Goal: Task Accomplishment & Management: Complete application form

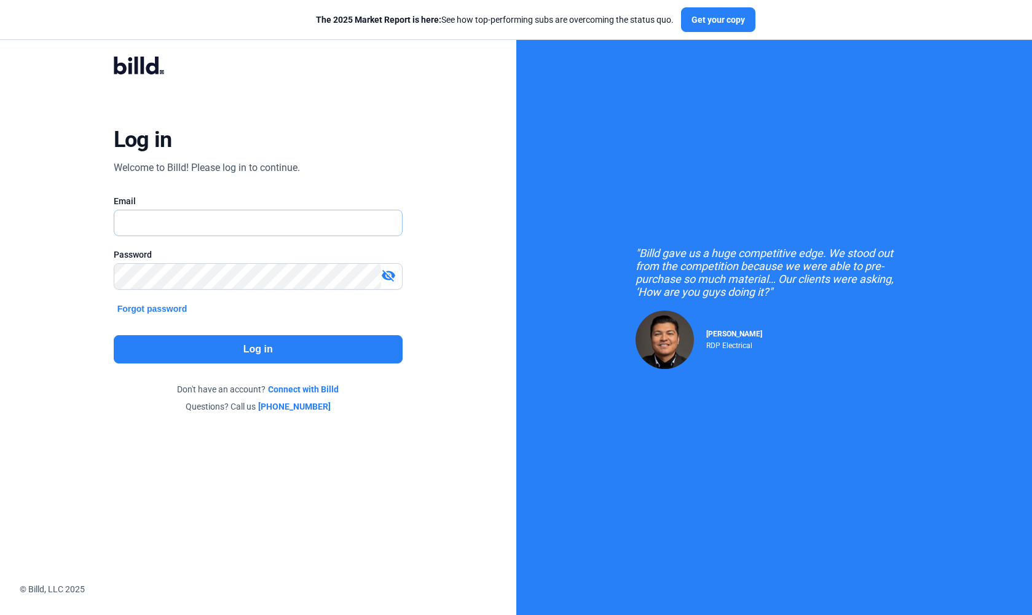
click at [193, 221] on input "text" at bounding box center [258, 222] width 288 height 25
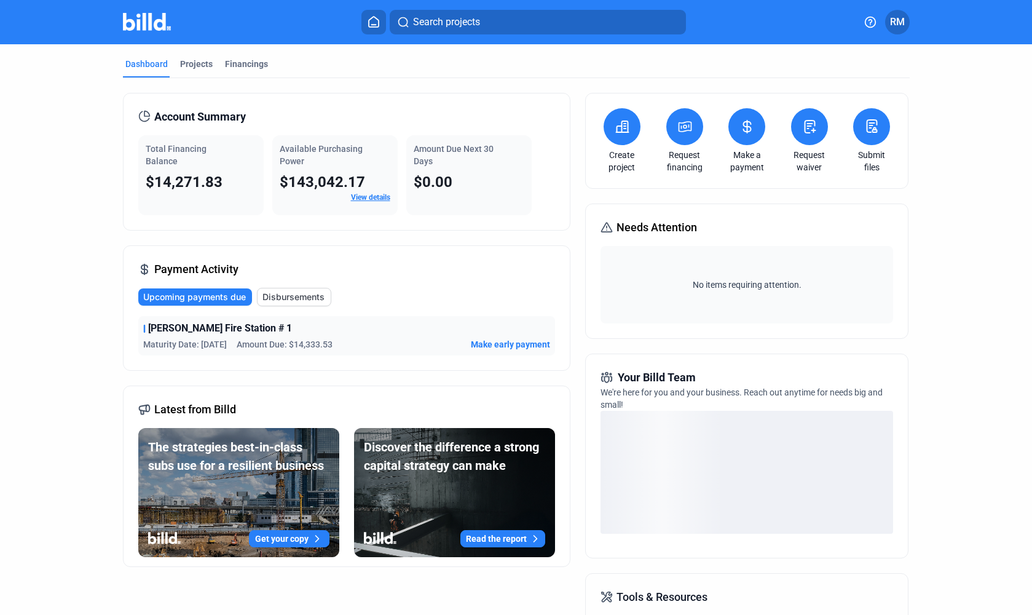
click at [819, 130] on button at bounding box center [809, 126] width 37 height 37
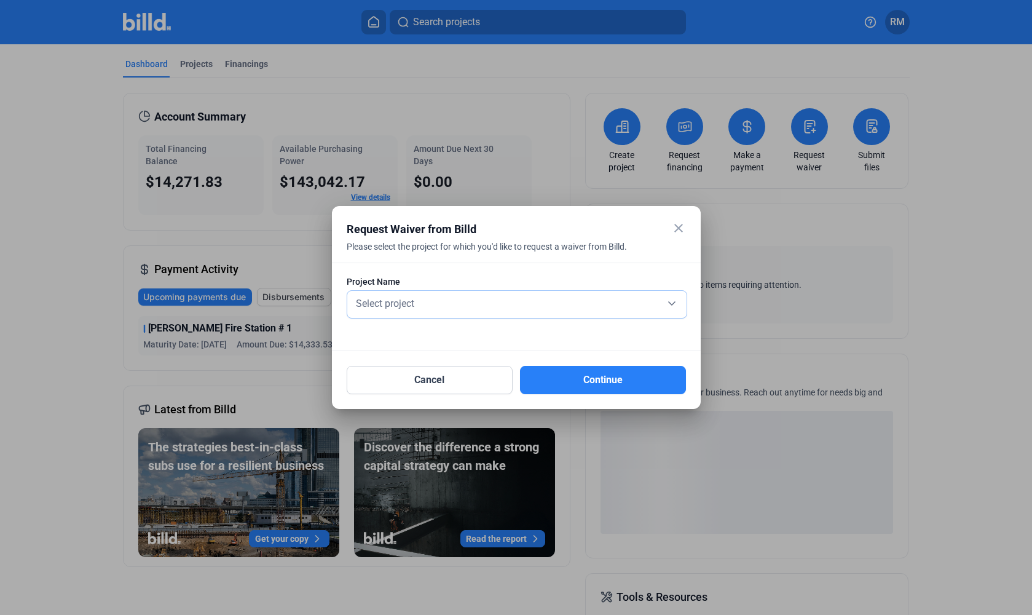
click at [396, 306] on span "Select project" at bounding box center [385, 303] width 58 height 12
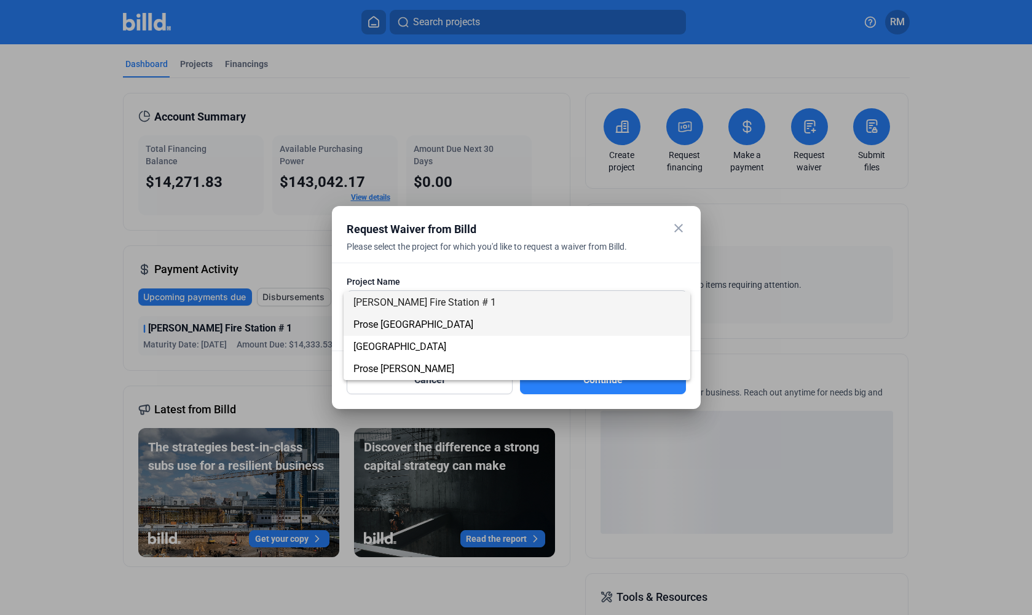
click at [409, 326] on span "Prose [GEOGRAPHIC_DATA]" at bounding box center [413, 324] width 120 height 12
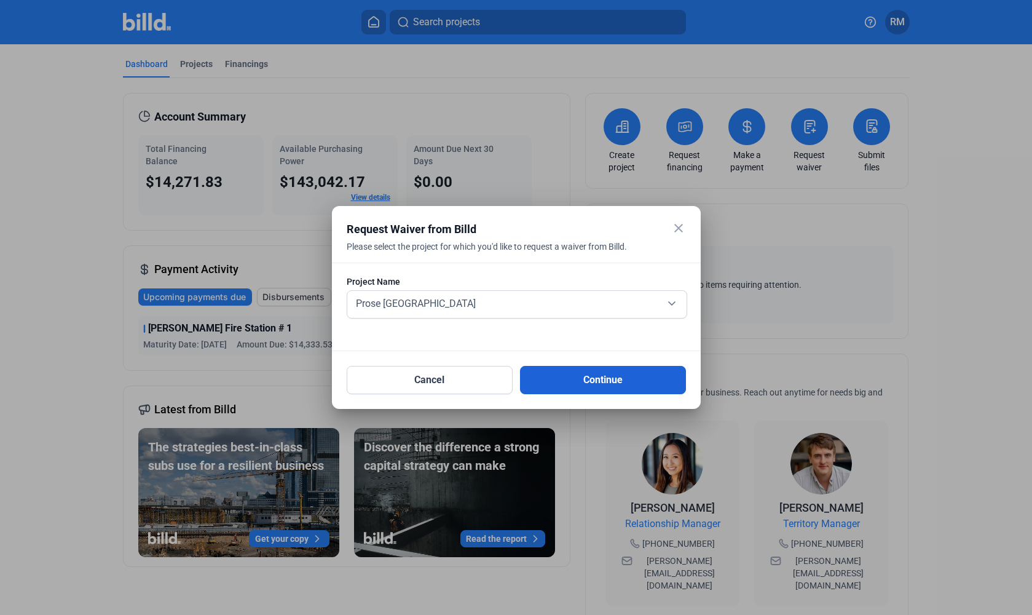
click at [603, 383] on button "Continue" at bounding box center [603, 380] width 166 height 28
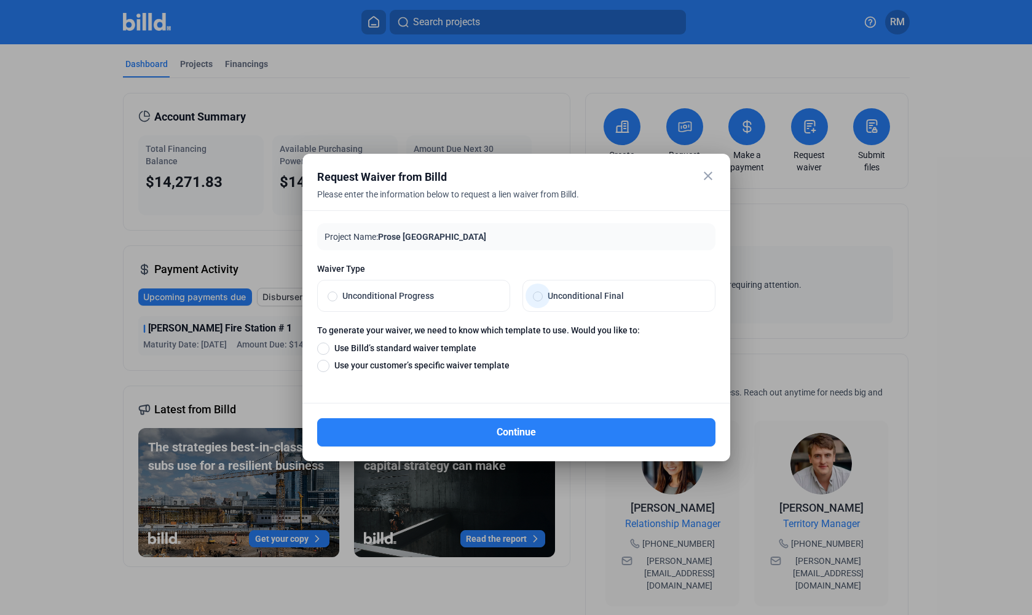
click at [539, 296] on span at bounding box center [538, 296] width 10 height 10
click at [539, 296] on input "Unconditional Final" at bounding box center [538, 295] width 10 height 11
radio input "true"
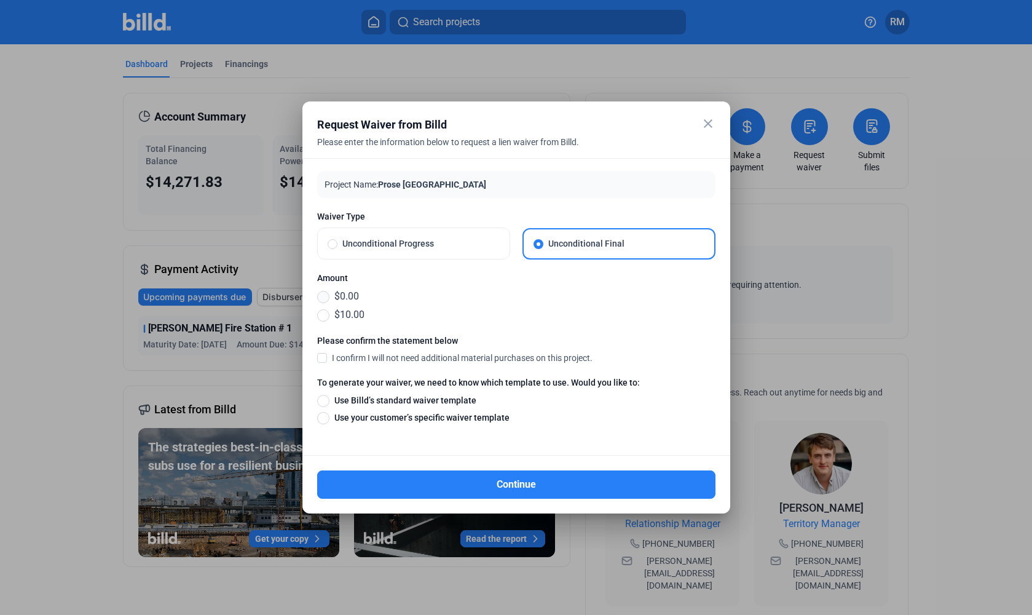
click at [323, 296] on span at bounding box center [323, 297] width 12 height 12
click at [323, 296] on input "$0.00" at bounding box center [323, 296] width 12 height 14
radio input "true"
click at [712, 129] on mat-icon "close" at bounding box center [708, 123] width 15 height 15
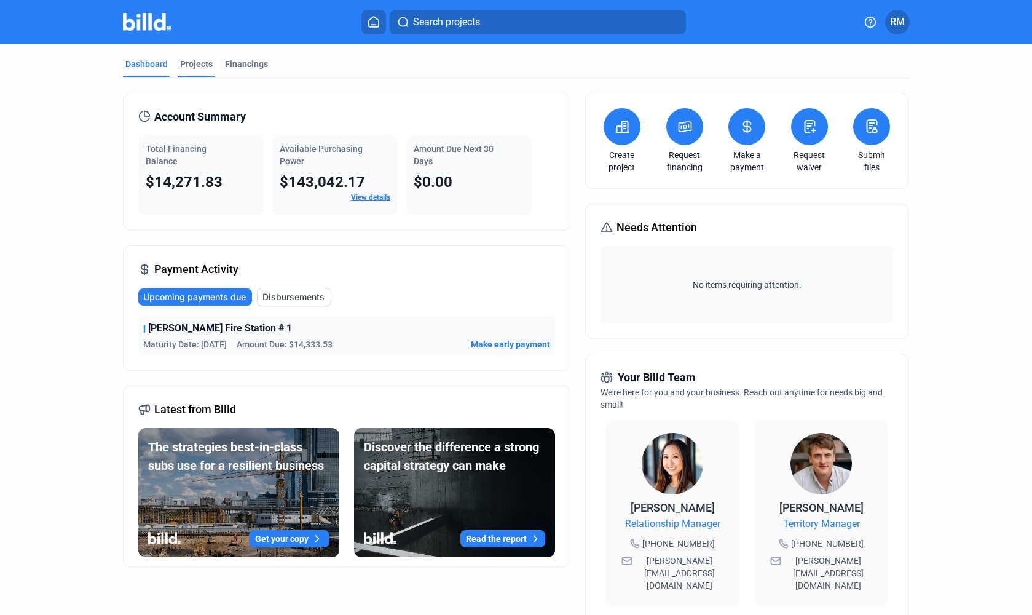
click at [192, 64] on div "Projects" at bounding box center [196, 64] width 33 height 12
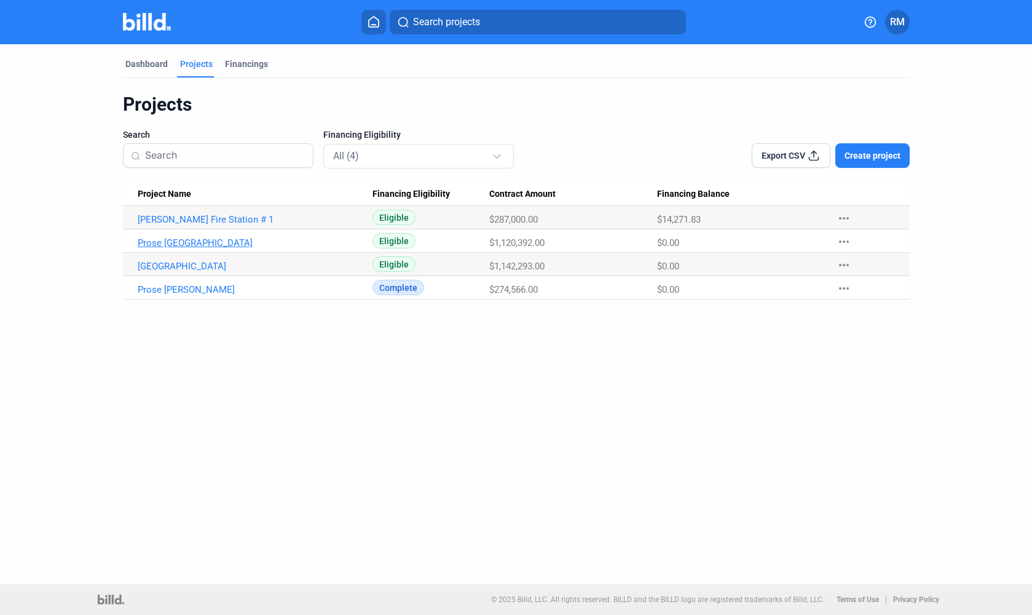
click at [176, 245] on link "Prose [GEOGRAPHIC_DATA]" at bounding box center [255, 242] width 235 height 11
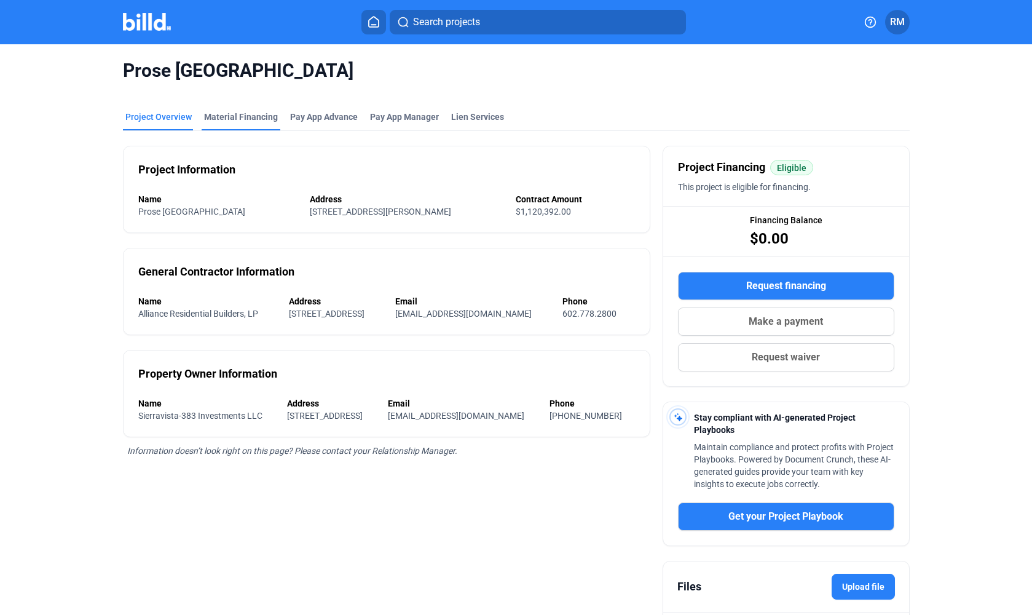
click at [248, 119] on div "Material Financing" at bounding box center [241, 117] width 74 height 12
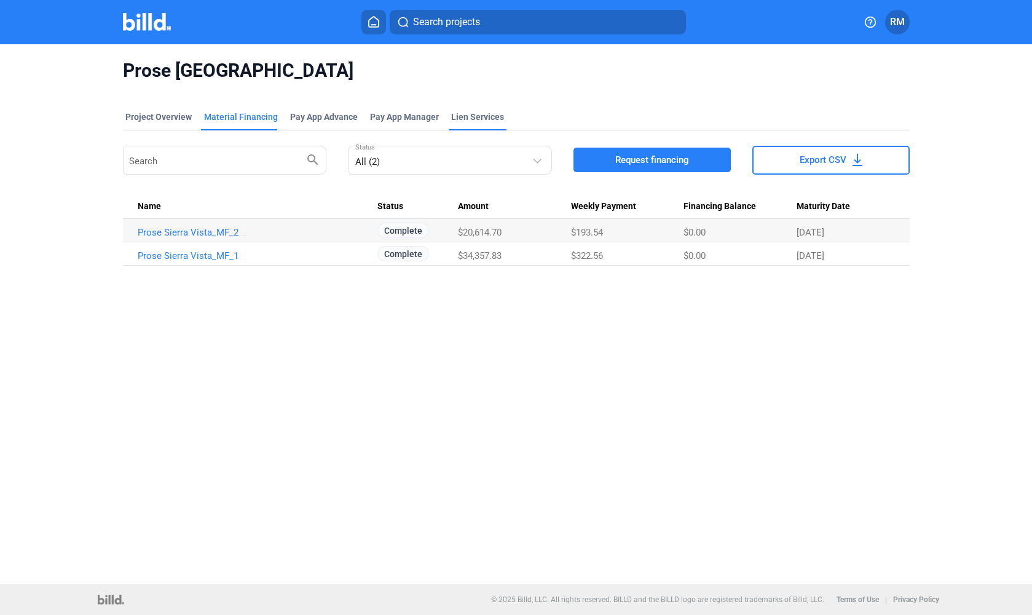
click at [479, 117] on div "Lien Services" at bounding box center [477, 117] width 53 height 12
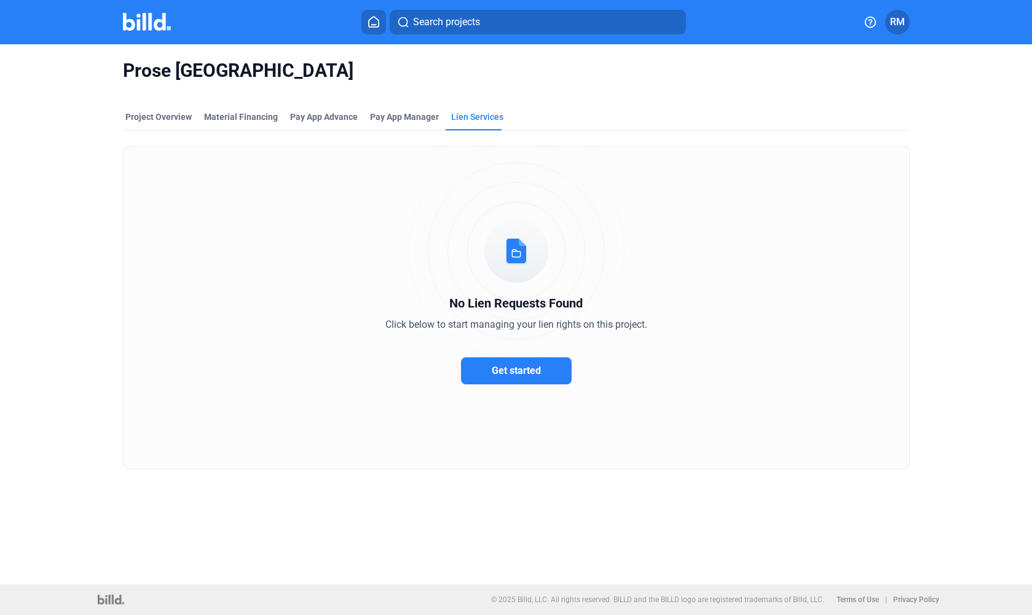
click at [138, 29] on img at bounding box center [147, 22] width 49 height 18
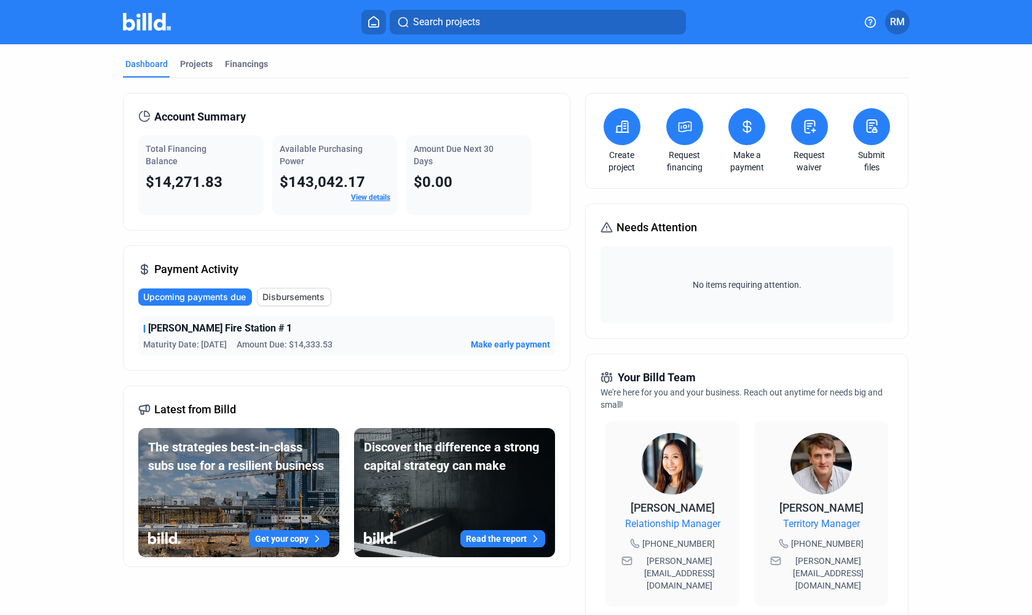
click at [812, 128] on icon at bounding box center [809, 126] width 15 height 15
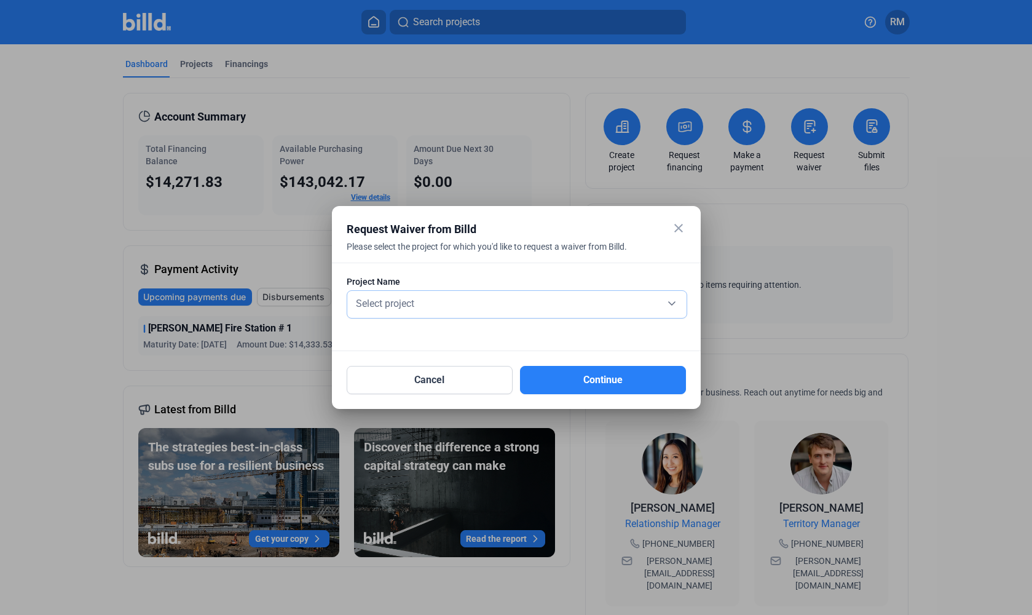
click at [479, 311] on div "Select project" at bounding box center [516, 304] width 327 height 27
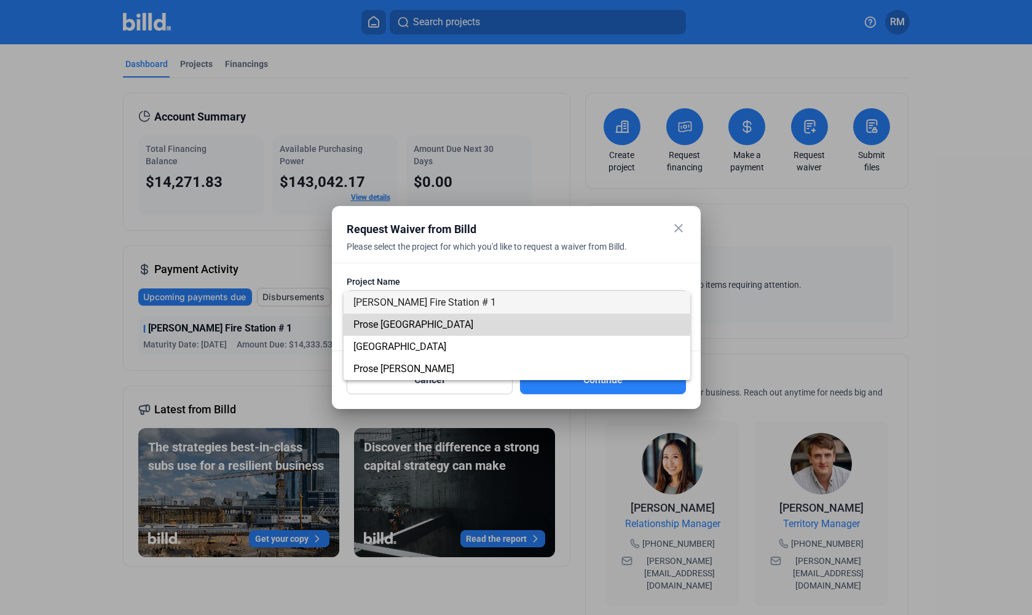
click at [451, 326] on span "Prose [GEOGRAPHIC_DATA]" at bounding box center [516, 324] width 327 height 22
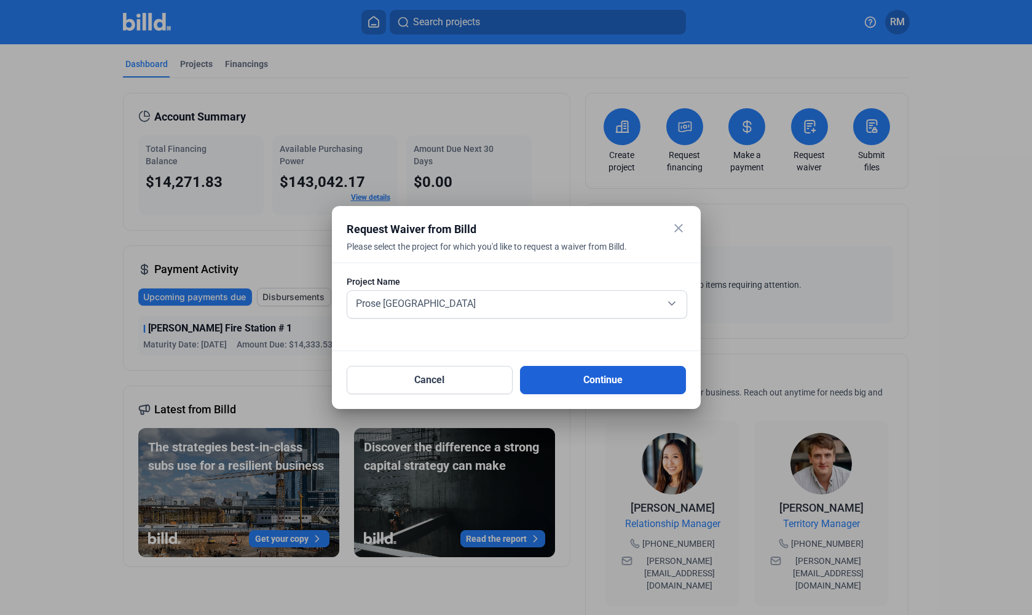
click at [627, 383] on button "Continue" at bounding box center [603, 380] width 166 height 28
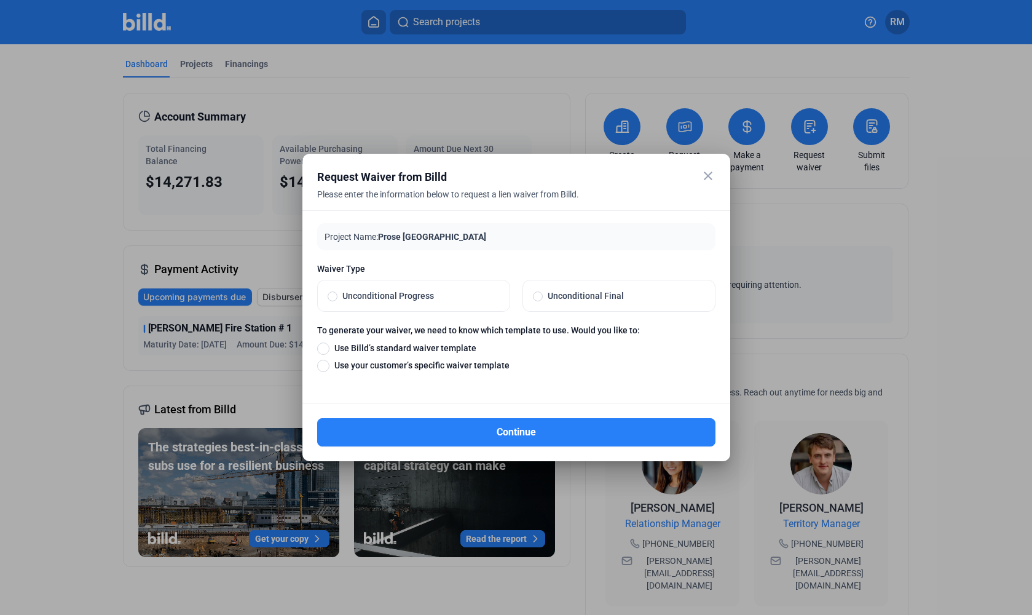
click at [567, 294] on span "Unconditional Final" at bounding box center [624, 295] width 162 height 12
click at [543, 294] on input "Unconditional Final" at bounding box center [538, 295] width 10 height 11
radio input "true"
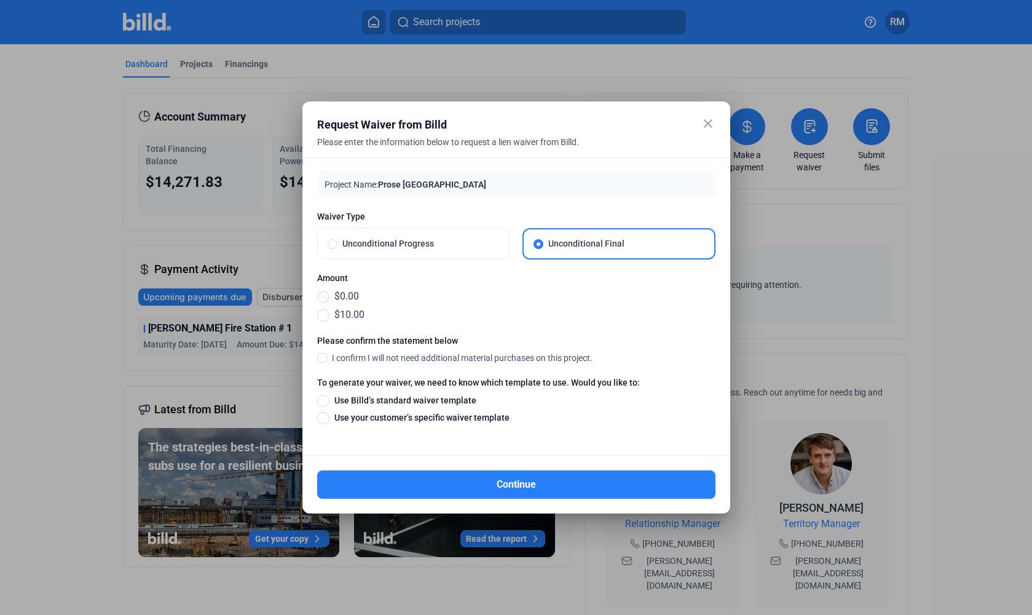
click at [328, 296] on span at bounding box center [323, 297] width 12 height 12
click at [328, 296] on input "$0.00" at bounding box center [323, 296] width 12 height 14
radio input "true"
click at [324, 358] on span at bounding box center [322, 357] width 10 height 11
click at [0, 0] on input "I confirm I will not need additional material purchases on this project." at bounding box center [0, 0] width 0 height 0
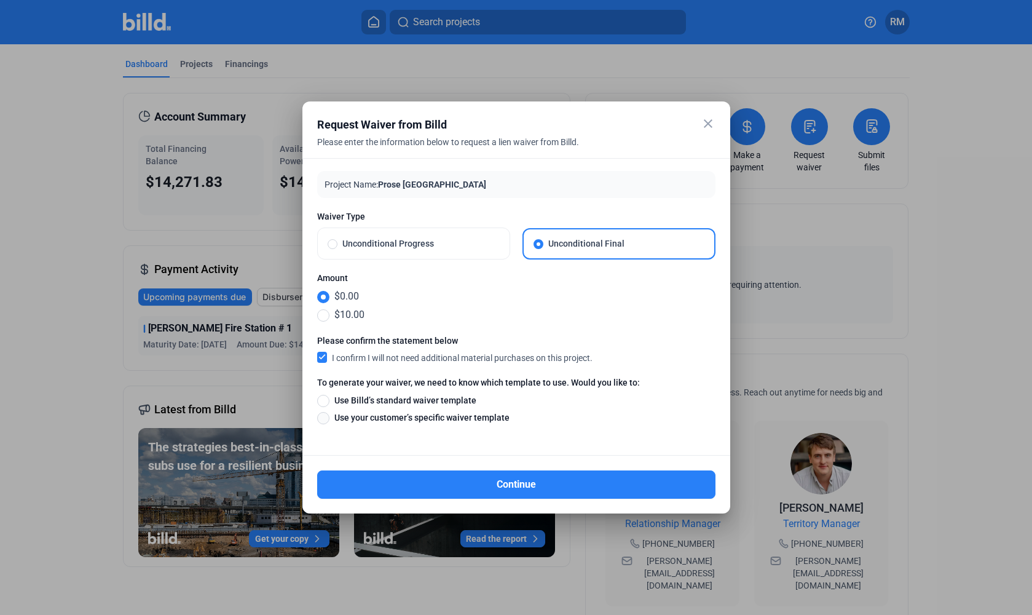
click at [328, 419] on span at bounding box center [323, 418] width 12 height 12
click at [328, 419] on input "Use your customer’s specific waiver template" at bounding box center [323, 418] width 12 height 14
radio input "true"
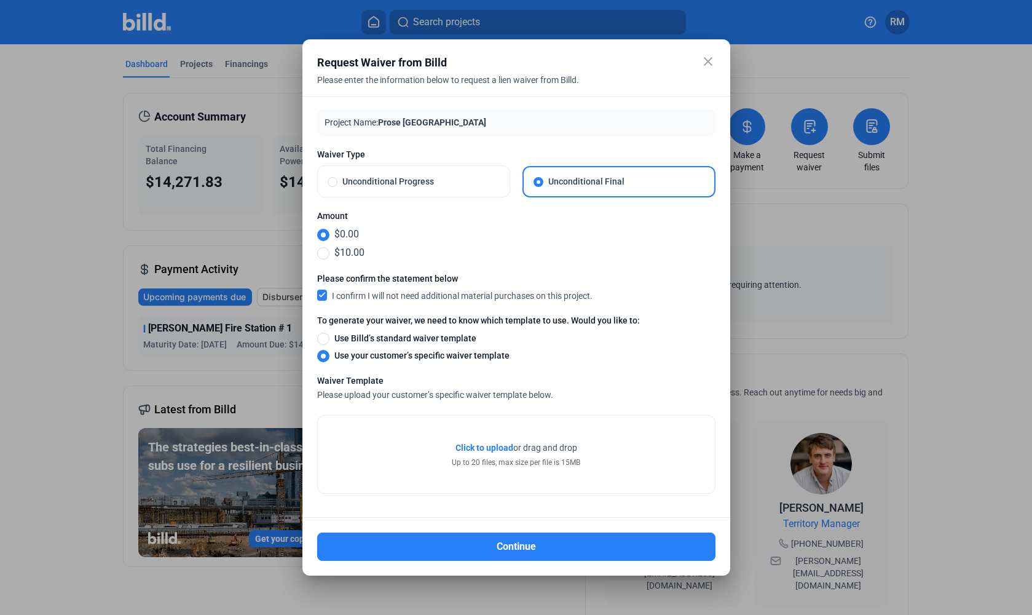
click at [490, 446] on span "Click to upload" at bounding box center [484, 447] width 58 height 10
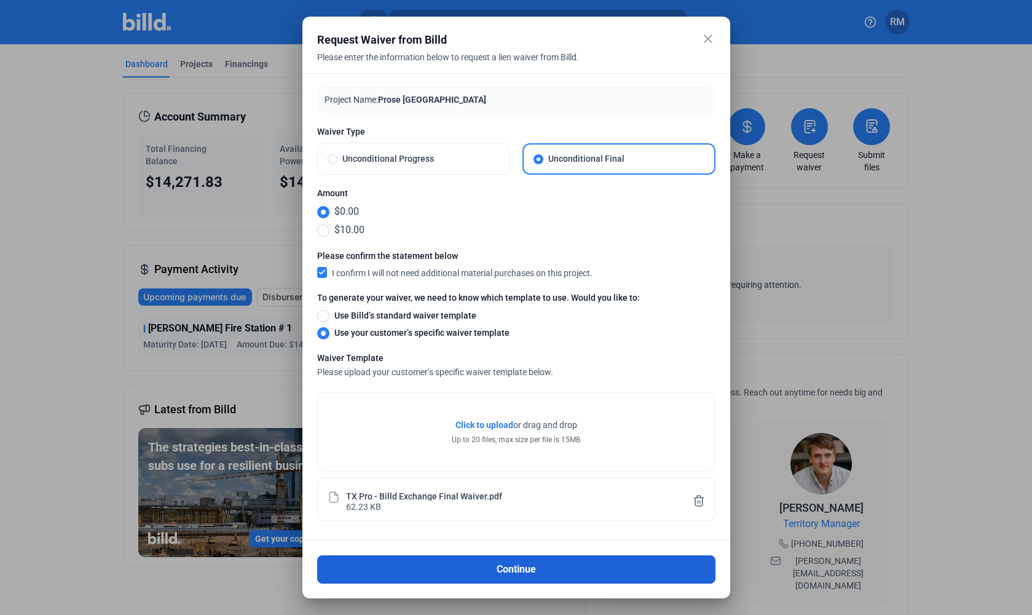
click at [509, 571] on button "Continue" at bounding box center [516, 569] width 398 height 28
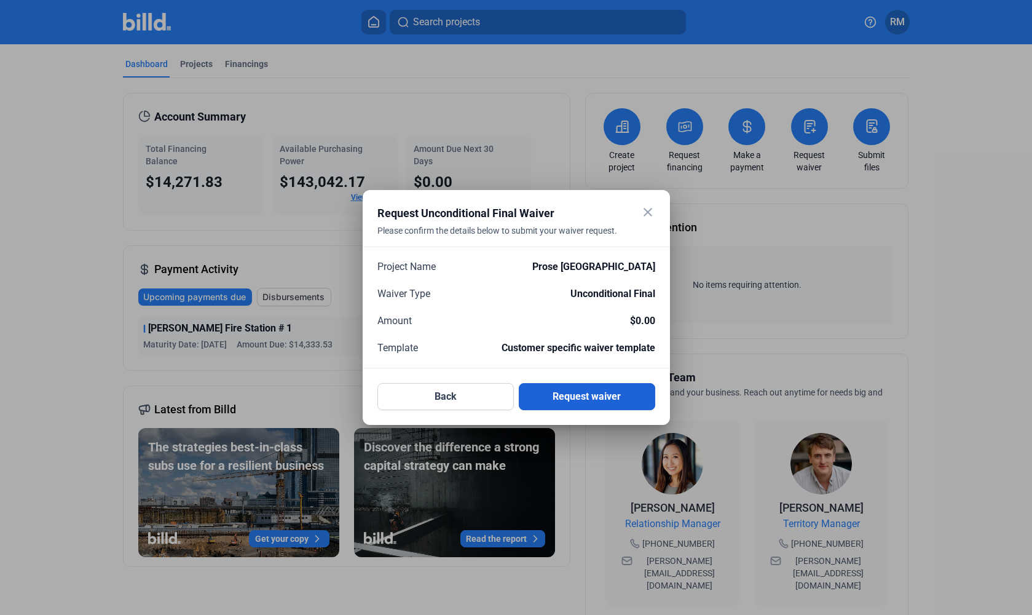
click at [592, 398] on button "Request waiver" at bounding box center [587, 396] width 136 height 27
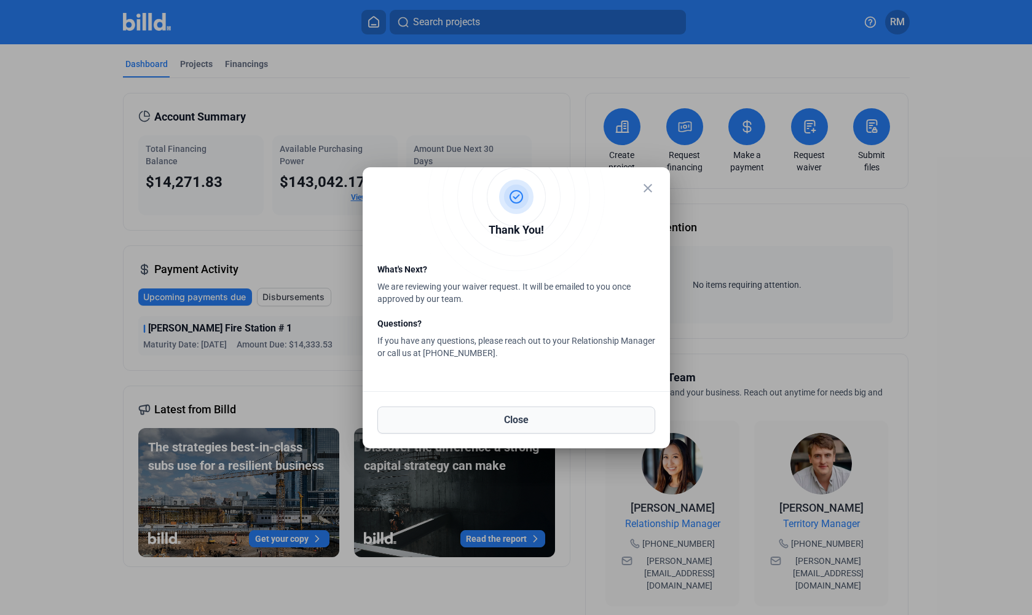
drag, startPoint x: 526, startPoint y: 409, endPoint x: 533, endPoint y: 408, distance: 6.8
click at [526, 409] on button "Close" at bounding box center [516, 419] width 278 height 27
